Goal: Task Accomplishment & Management: Complete application form

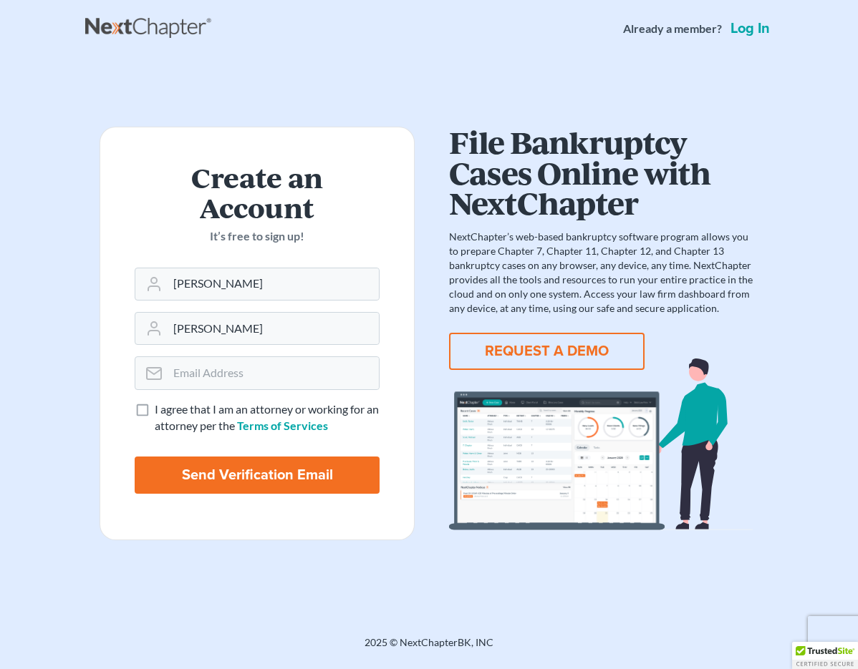
type input "[PERSON_NAME]"
type input "[EMAIL_ADDRESS][DOMAIN_NAME]"
click at [155, 407] on label "I agree that I am an attorney or working for an attorney per the Terms of Servi…" at bounding box center [267, 418] width 225 height 33
click at [160, 407] on input "I agree that I am an attorney or working for an attorney per the Terms of Servi…" at bounding box center [164, 406] width 9 height 9
checkbox input "true"
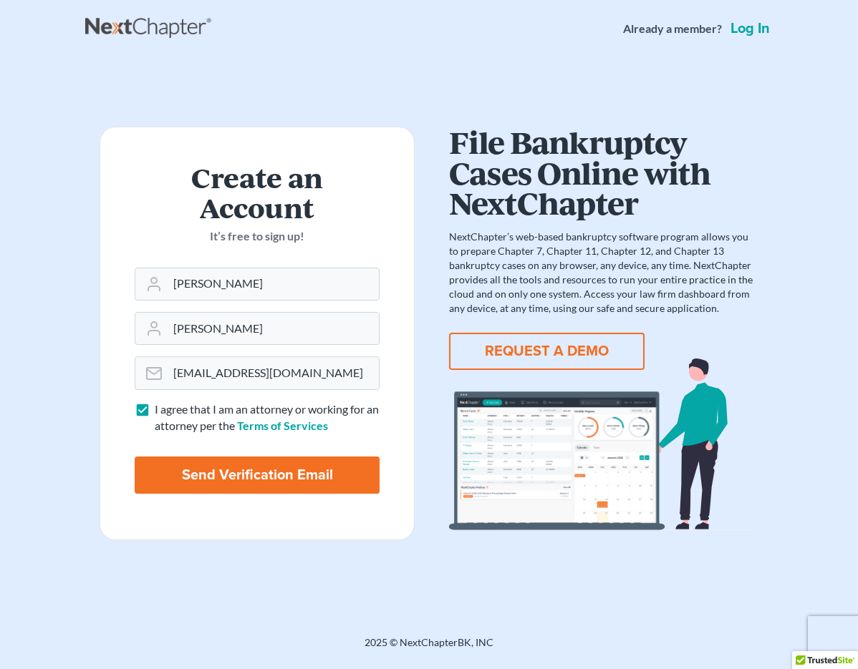
click at [277, 473] on input "Send Verification Email" at bounding box center [257, 475] width 245 height 37
type input "Thinking..."
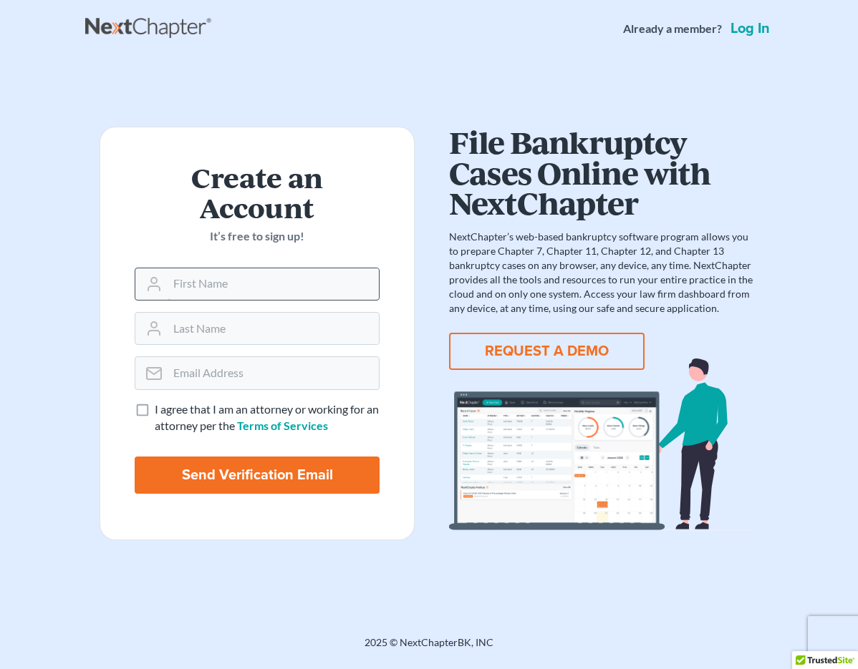
click at [248, 289] on input "text" at bounding box center [273, 284] width 211 height 32
type input "[PERSON_NAME]"
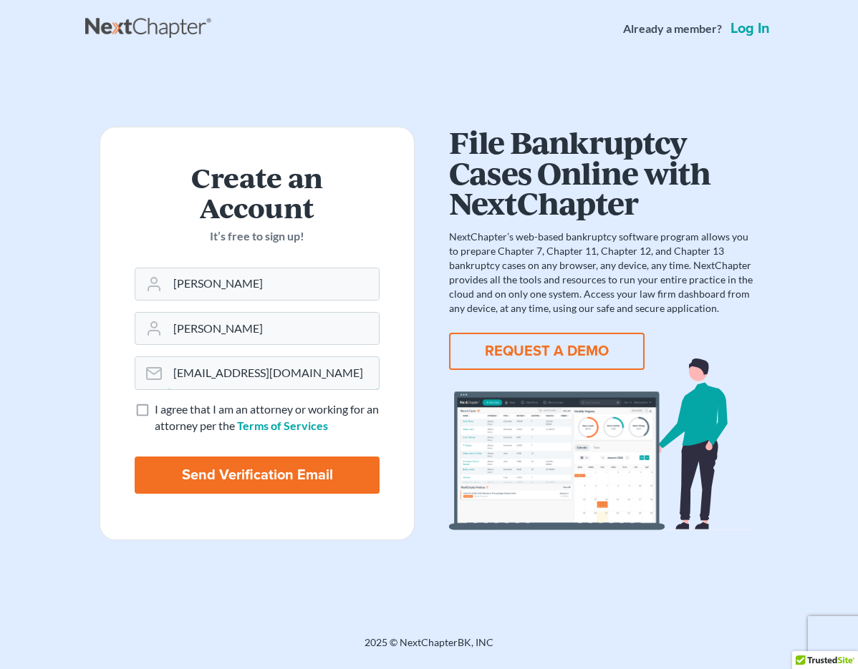
type input "[EMAIL_ADDRESS][DOMAIN_NAME]"
click at [155, 407] on label "I agree that I am an attorney or working for an attorney per the Terms of Servi…" at bounding box center [267, 418] width 225 height 33
click at [160, 407] on input "I agree that I am an attorney or working for an attorney per the Terms of Servi…" at bounding box center [164, 406] width 9 height 9
checkbox input "true"
click at [257, 489] on input "Send Verification Email" at bounding box center [257, 475] width 245 height 37
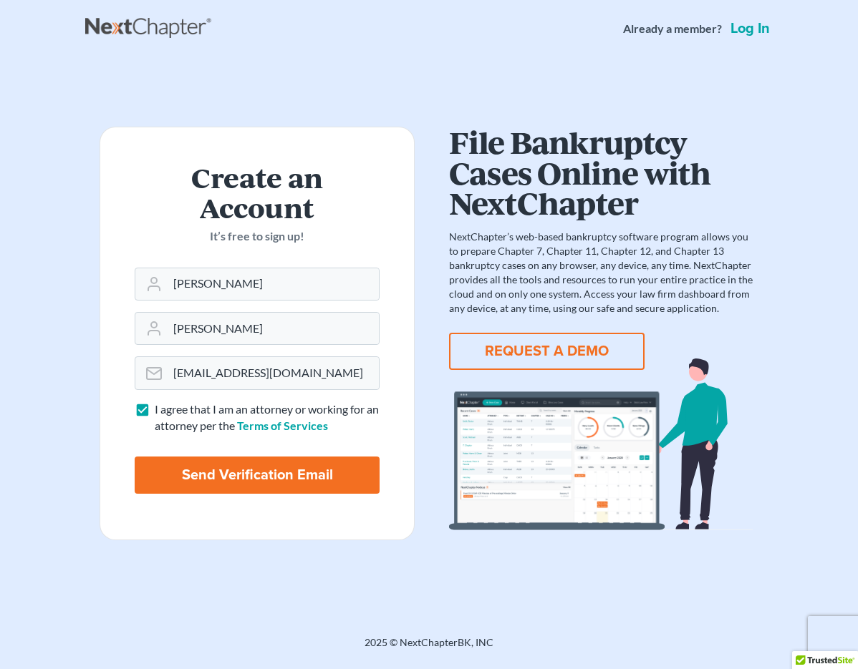
type input "Thinking..."
click at [747, 29] on link "Log in" at bounding box center [749, 28] width 45 height 14
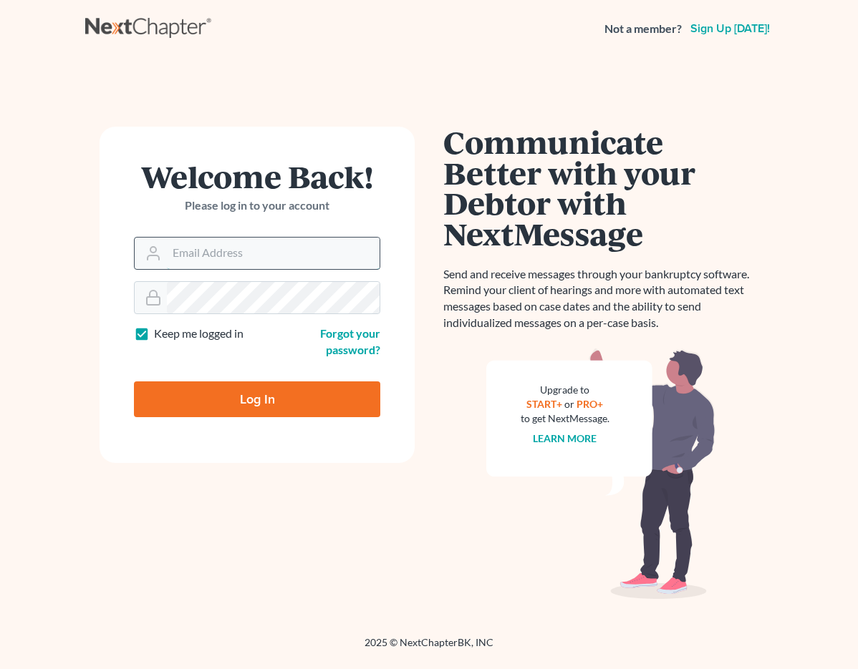
click at [248, 242] on input "Email Address" at bounding box center [273, 254] width 213 height 32
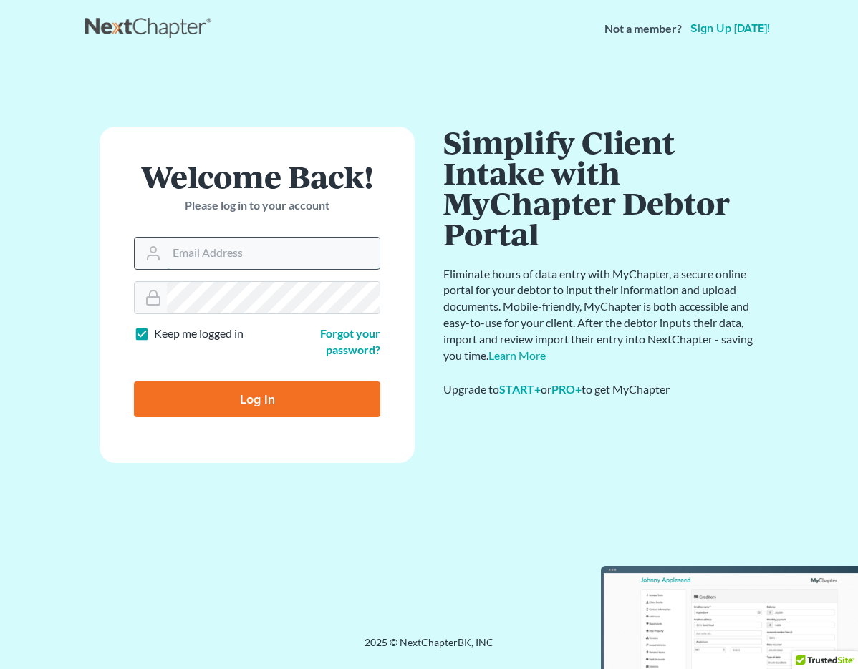
click at [220, 254] on input "Email Address" at bounding box center [273, 254] width 213 height 32
